Goal: Task Accomplishment & Management: Use online tool/utility

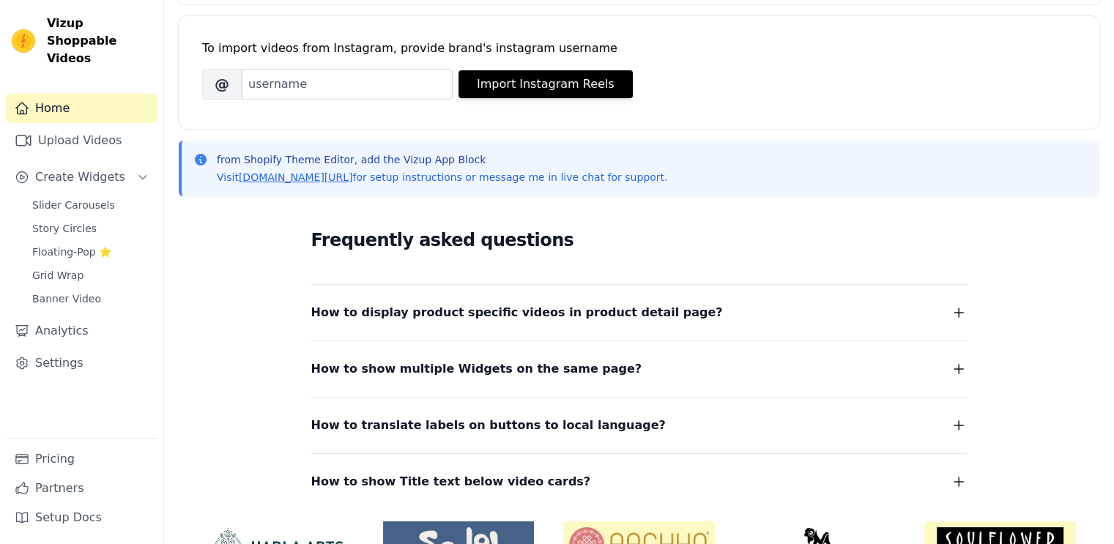
scroll to position [201, 0]
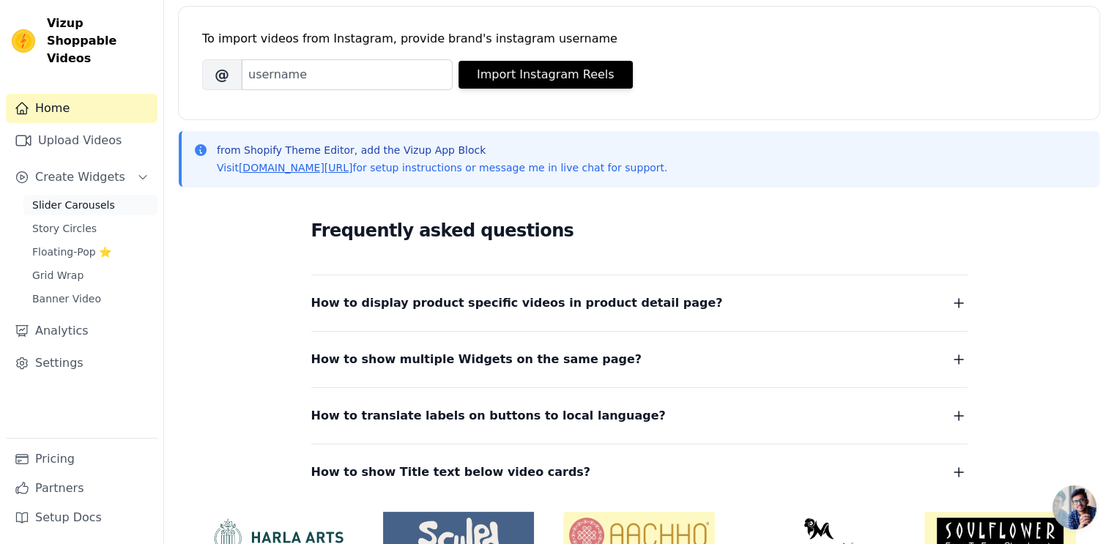
click at [108, 195] on link "Slider Carousels" at bounding box center [90, 205] width 134 height 21
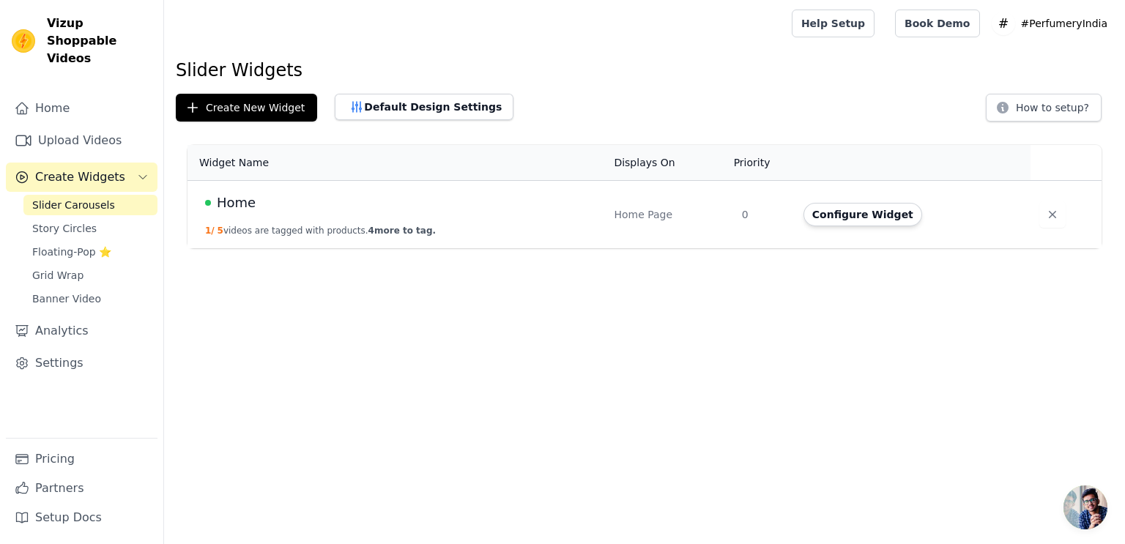
click at [390, 204] on div "Home" at bounding box center [400, 203] width 391 height 21
click at [854, 220] on button "Configure Widget" at bounding box center [863, 214] width 119 height 23
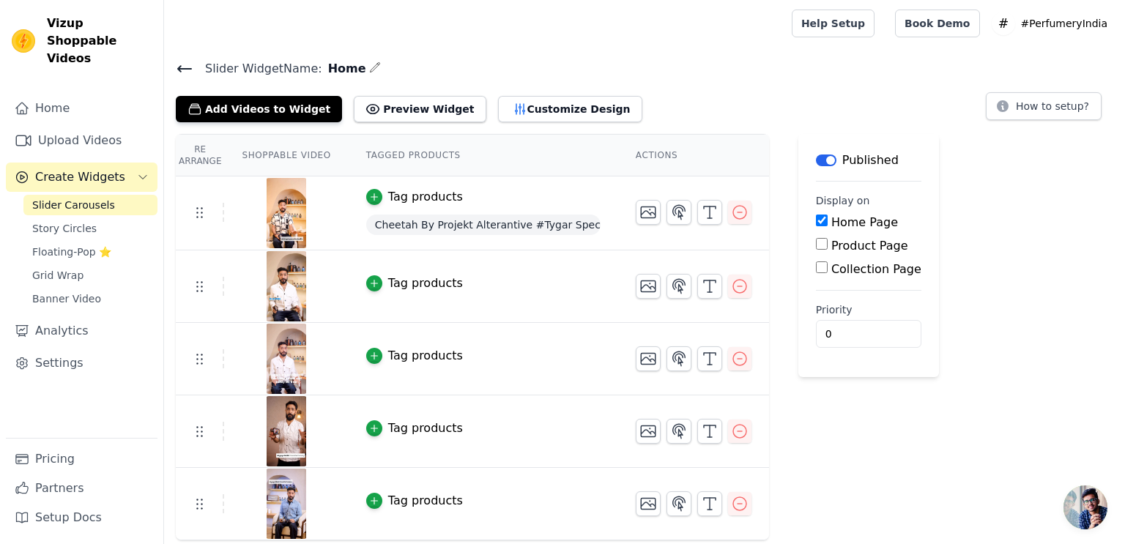
click at [816, 248] on input "Product Page" at bounding box center [822, 244] width 12 height 12
checkbox input "true"
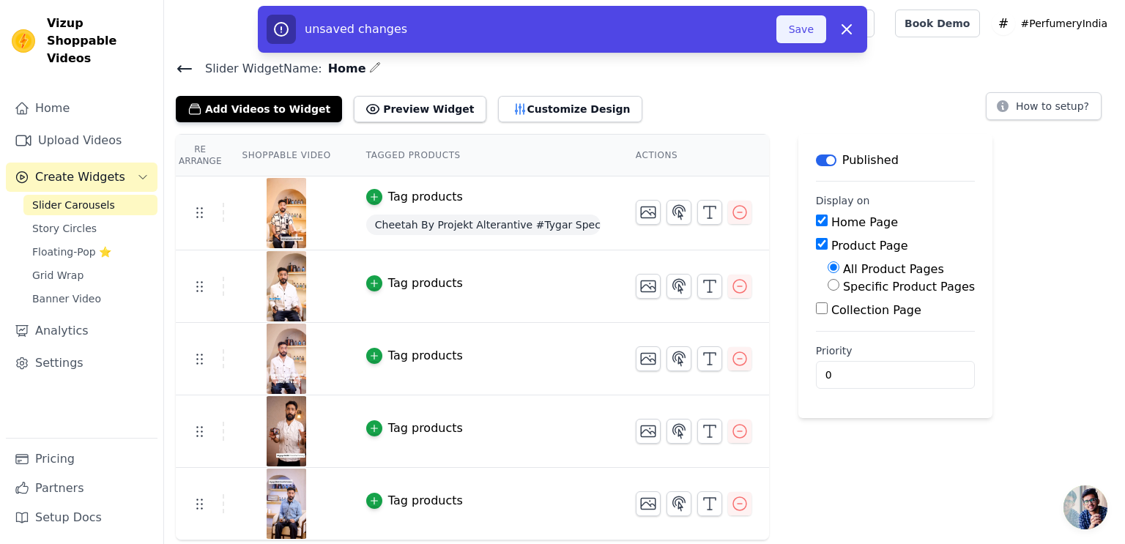
click at [806, 37] on button "Save" at bounding box center [802, 29] width 50 height 28
click at [813, 29] on button "Save" at bounding box center [802, 29] width 50 height 28
